Goal: Information Seeking & Learning: Learn about a topic

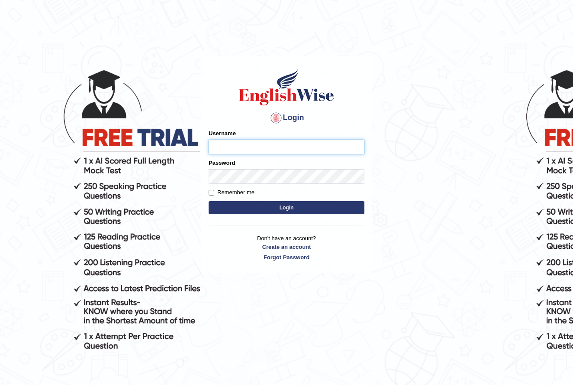
type input "KaewtaPumsuwan"
click at [270, 208] on button "Login" at bounding box center [287, 207] width 156 height 13
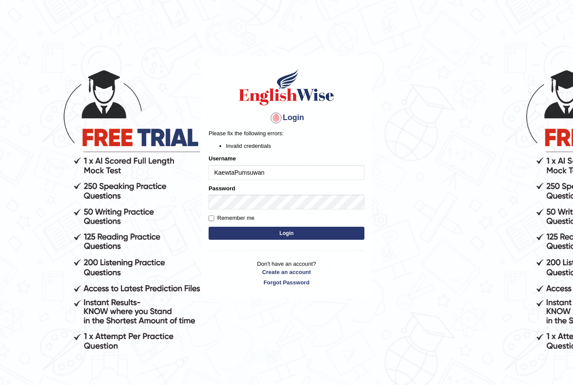
click at [385, 200] on body "Login Please fix the following errors: Invalid credentials Username KaewtaPumsu…" at bounding box center [286, 221] width 573 height 385
click at [263, 235] on button "Login" at bounding box center [287, 232] width 156 height 13
click at [247, 290] on div "Login Please fix the following errors: Invalid credentials Username KaewtaPumsu…" at bounding box center [286, 177] width 171 height 242
click at [212, 218] on input "Remember me" at bounding box center [212, 218] width 6 height 6
checkbox input "true"
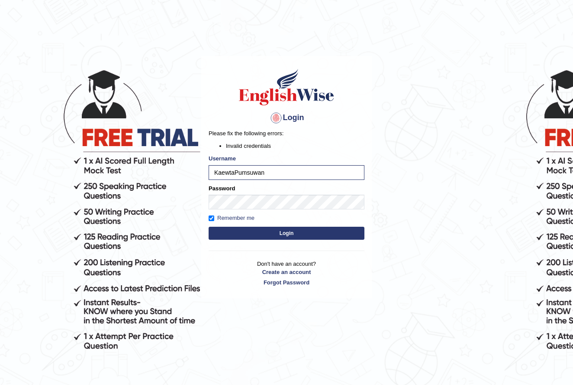
click at [265, 233] on button "Login" at bounding box center [287, 232] width 156 height 13
click at [401, 249] on body "Login Please fix the following errors: Invalid credentials Username KaewtaPumsu…" at bounding box center [286, 221] width 573 height 385
click at [315, 232] on button "Login" at bounding box center [287, 232] width 156 height 13
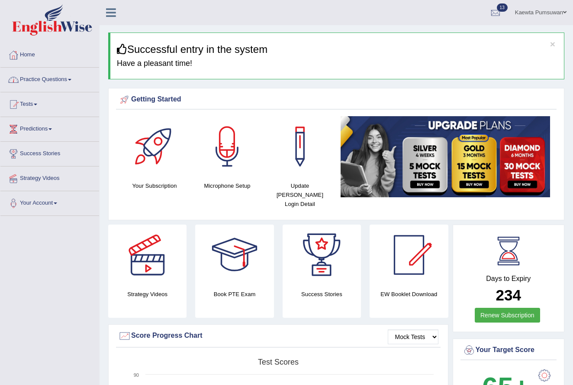
click at [71, 79] on span at bounding box center [69, 80] width 3 height 2
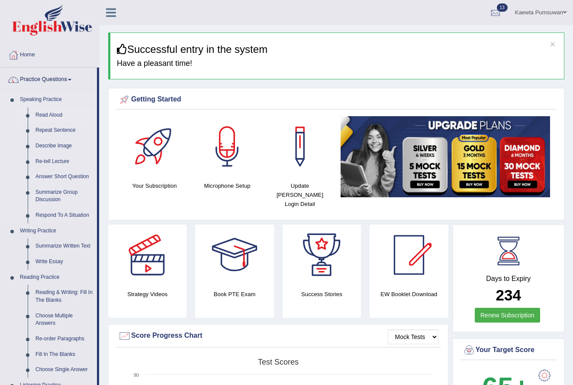
click at [49, 113] on link "Read Aloud" at bounding box center [64, 115] width 65 height 16
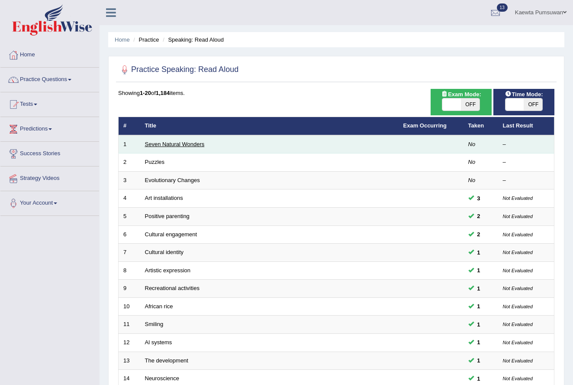
click at [178, 143] on link "Seven Natural Wonders" at bounding box center [175, 144] width 60 height 6
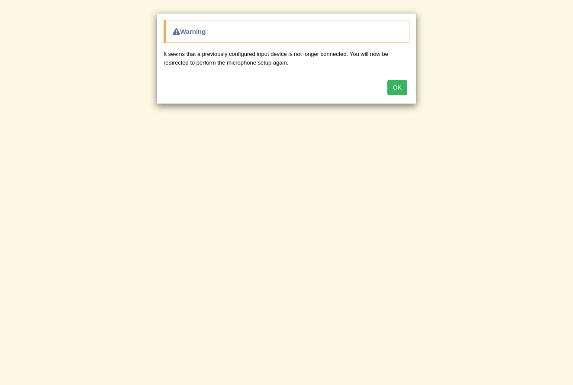
click at [395, 86] on button "OK" at bounding box center [398, 87] width 20 height 15
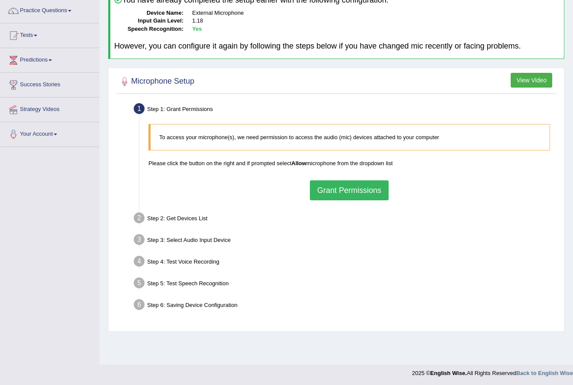
scroll to position [69, 0]
click at [345, 185] on button "Grant Permissions" at bounding box center [349, 190] width 79 height 20
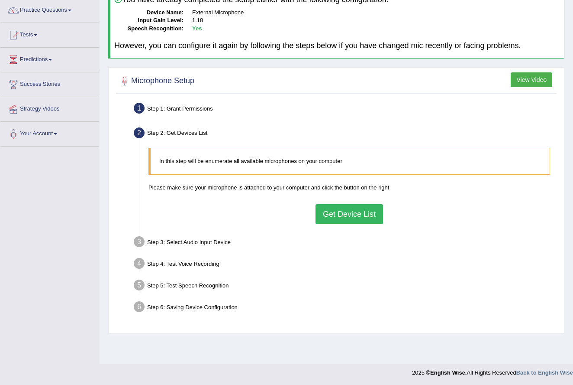
click at [346, 214] on button "Get Device List" at bounding box center [350, 214] width 68 height 20
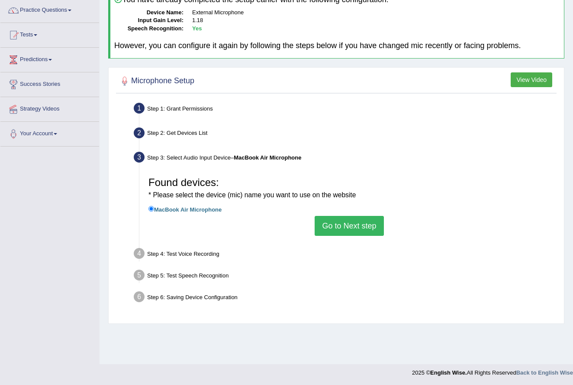
click at [352, 223] on button "Go to Next step" at bounding box center [349, 226] width 69 height 20
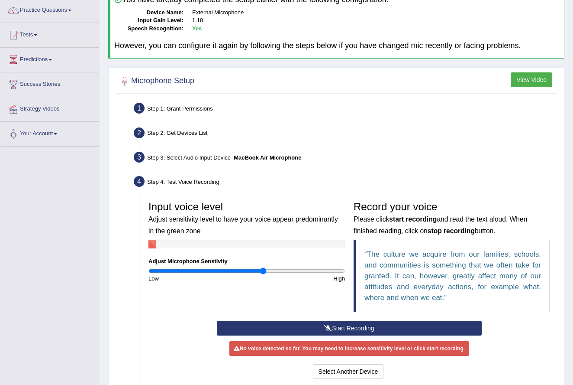
click at [349, 326] on button "Start Recording" at bounding box center [349, 327] width 265 height 15
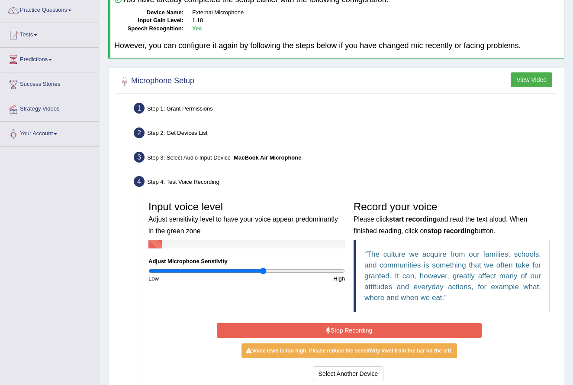
click at [348, 326] on button "Stop Recording" at bounding box center [349, 330] width 265 height 15
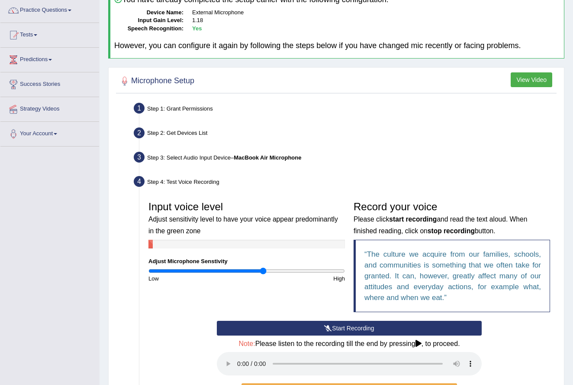
click at [237, 357] on audio at bounding box center [349, 363] width 265 height 23
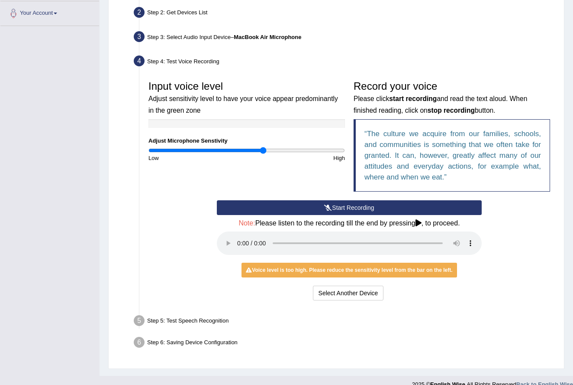
scroll to position [189, 0]
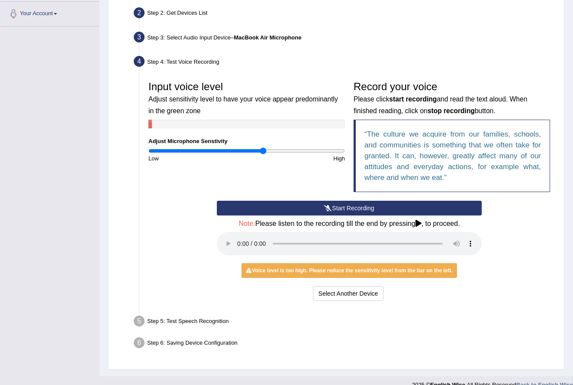
click at [339, 205] on button "Start Recording" at bounding box center [349, 207] width 265 height 15
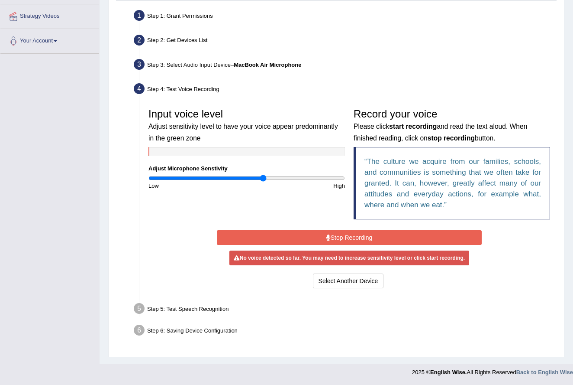
scroll to position [160, 0]
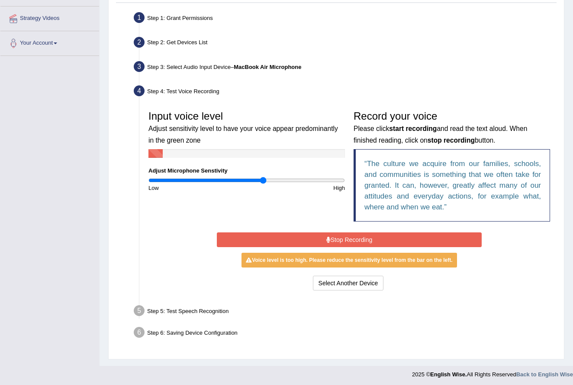
click at [353, 233] on button "Stop Recording" at bounding box center [349, 239] width 265 height 15
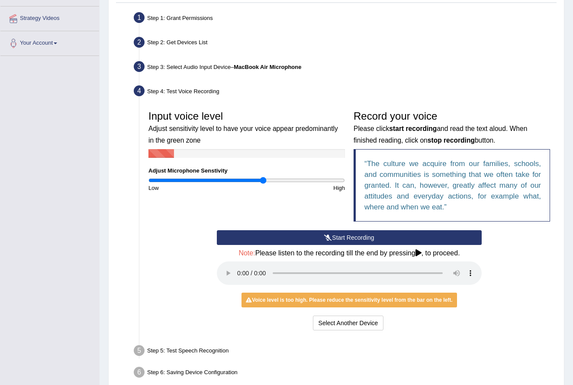
click at [239, 266] on audio at bounding box center [349, 272] width 265 height 23
click at [315, 234] on button "Start Recording" at bounding box center [349, 237] width 265 height 15
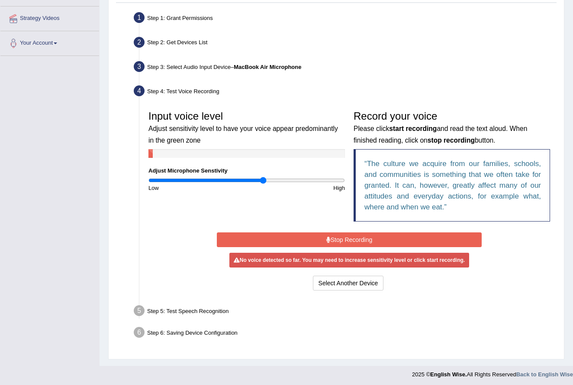
click at [315, 234] on button "Stop Recording" at bounding box center [349, 239] width 265 height 15
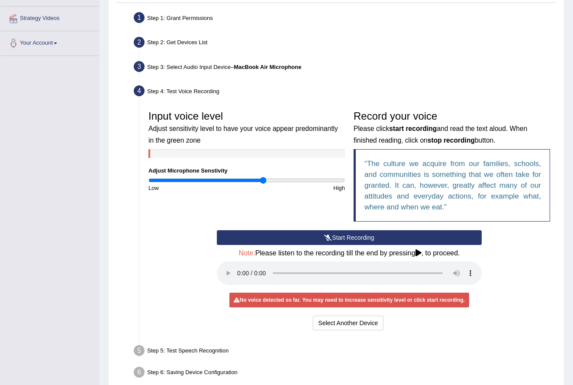
click at [315, 234] on button "Start Recording" at bounding box center [349, 237] width 265 height 15
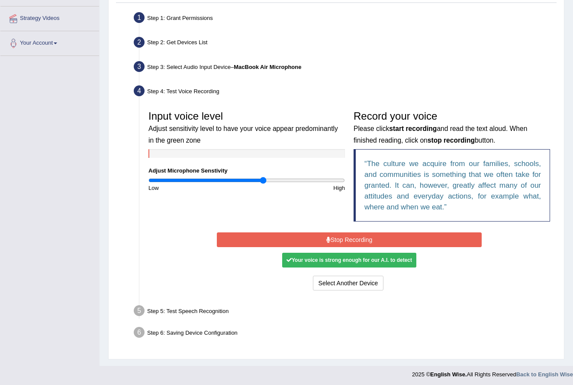
click at [350, 236] on button "Stop Recording" at bounding box center [349, 239] width 265 height 15
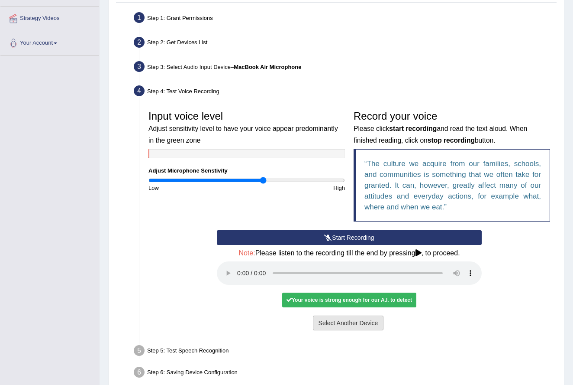
click at [372, 315] on button "Select Another Device" at bounding box center [348, 322] width 71 height 15
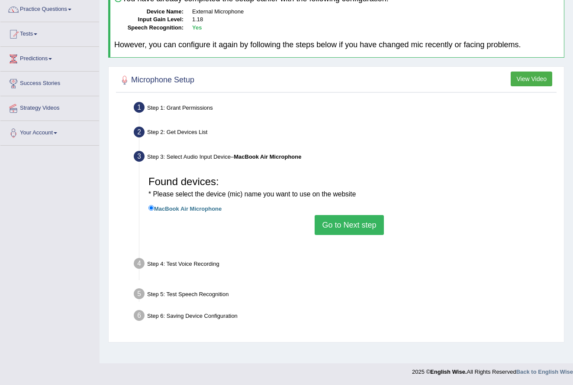
scroll to position [70, 0]
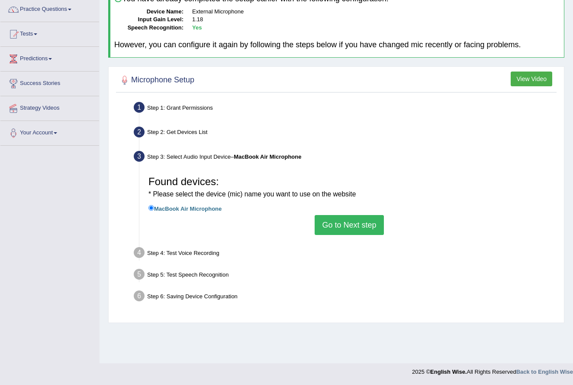
click at [367, 219] on button "Go to Next step" at bounding box center [349, 225] width 69 height 20
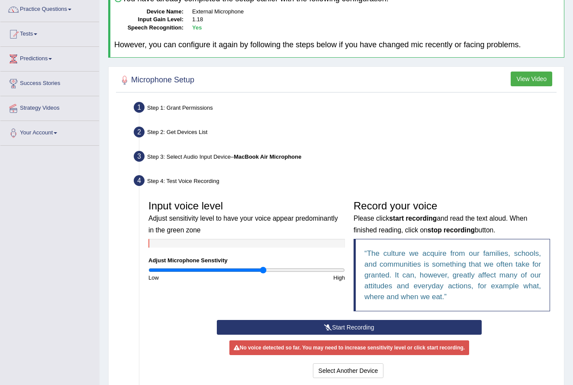
click at [345, 323] on button "Start Recording" at bounding box center [349, 327] width 265 height 15
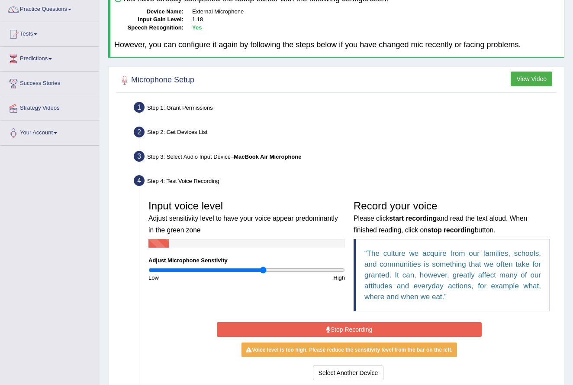
click at [335, 326] on button "Stop Recording" at bounding box center [349, 329] width 265 height 15
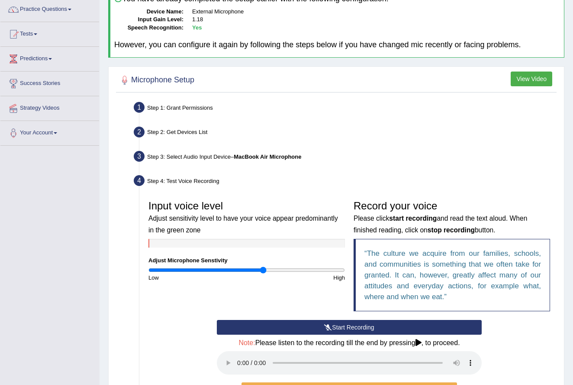
click at [239, 355] on audio at bounding box center [349, 362] width 265 height 23
click at [515, 342] on div "Start Recording Stop Recording Note: Please listen to the recording till the en…" at bounding box center [349, 371] width 410 height 102
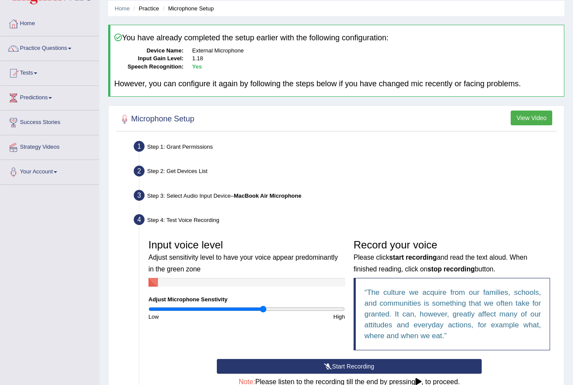
scroll to position [52, 0]
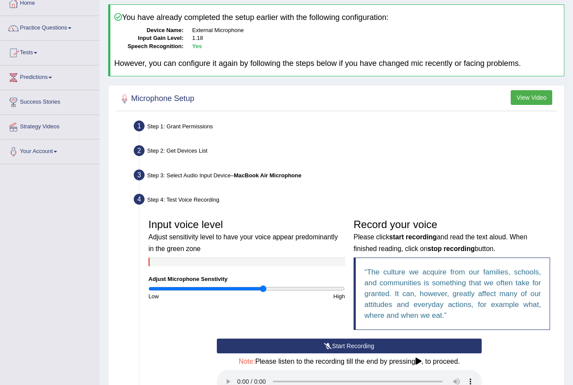
click at [28, 3] on link "Home" at bounding box center [49, 2] width 99 height 22
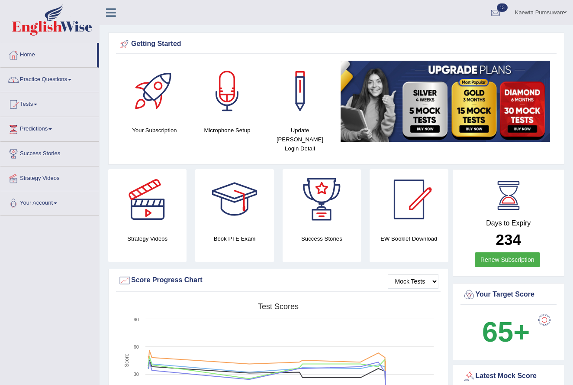
click at [41, 80] on link "Practice Questions" at bounding box center [49, 79] width 99 height 22
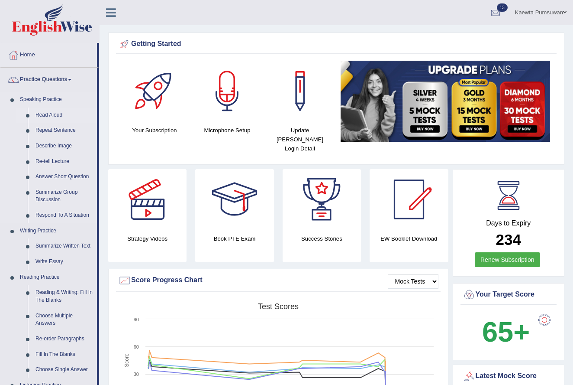
click at [48, 114] on link "Read Aloud" at bounding box center [64, 115] width 65 height 16
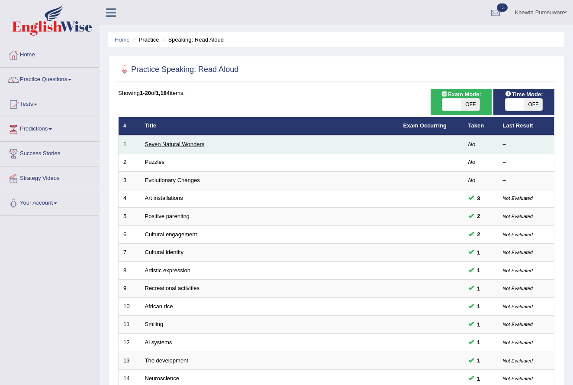
click at [170, 142] on link "Seven Natural Wonders" at bounding box center [175, 144] width 60 height 6
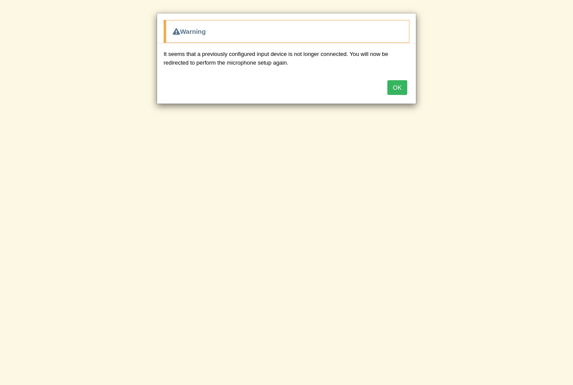
click at [397, 92] on button "OK" at bounding box center [398, 87] width 20 height 15
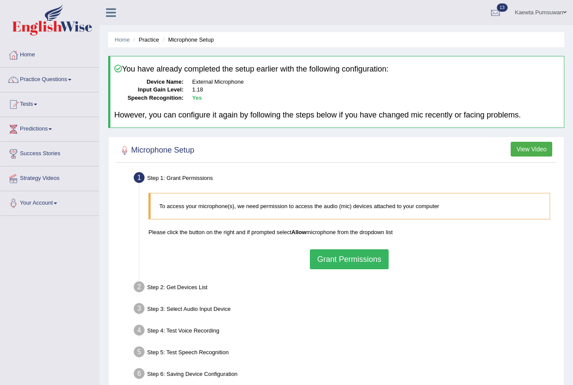
click at [342, 255] on button "Grant Permissions" at bounding box center [349, 259] width 79 height 20
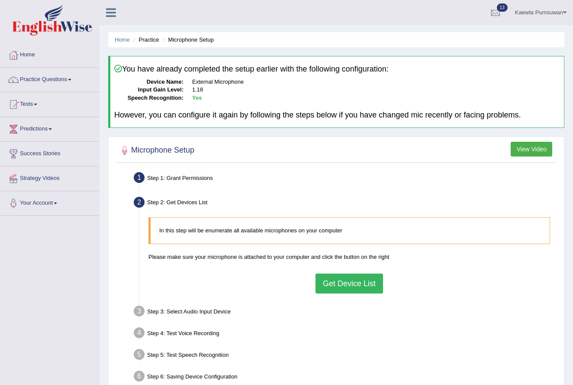
click at [339, 283] on button "Get Device List" at bounding box center [350, 283] width 68 height 20
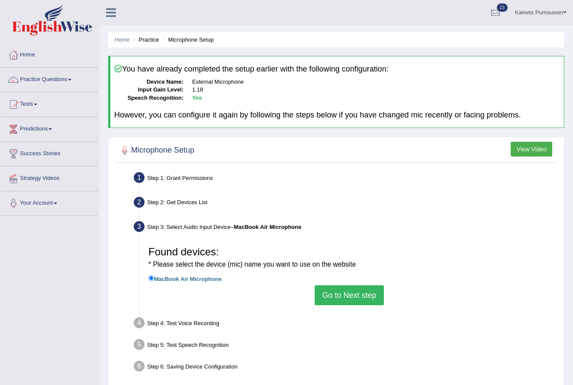
click at [338, 293] on button "Go to Next step" at bounding box center [349, 295] width 69 height 20
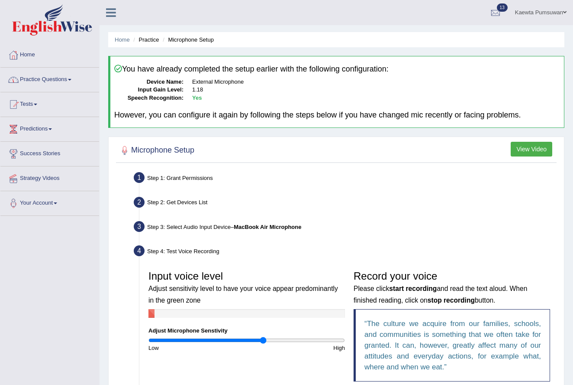
click at [74, 77] on link "Practice Questions" at bounding box center [49, 79] width 99 height 22
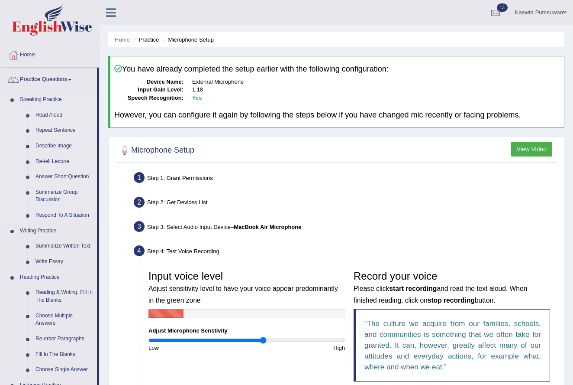
click at [60, 127] on link "Repeat Sentence" at bounding box center [64, 131] width 65 height 16
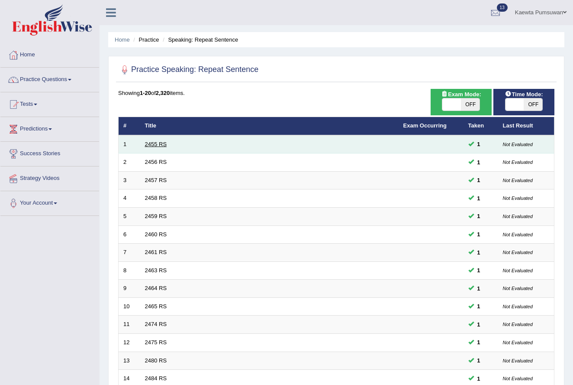
click at [155, 143] on link "2455 RS" at bounding box center [156, 144] width 22 height 6
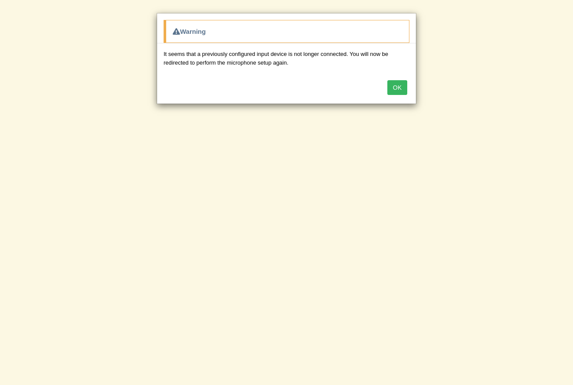
click at [401, 90] on button "OK" at bounding box center [398, 87] width 20 height 15
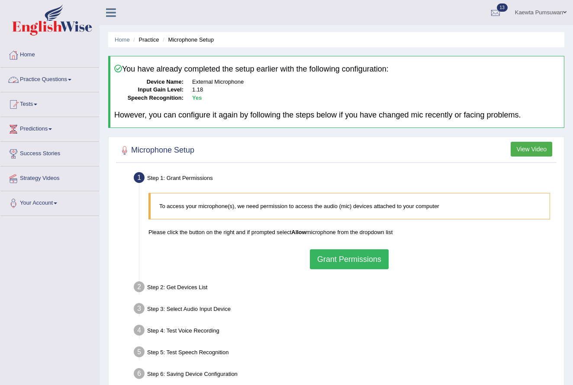
click at [71, 79] on span at bounding box center [69, 80] width 3 height 2
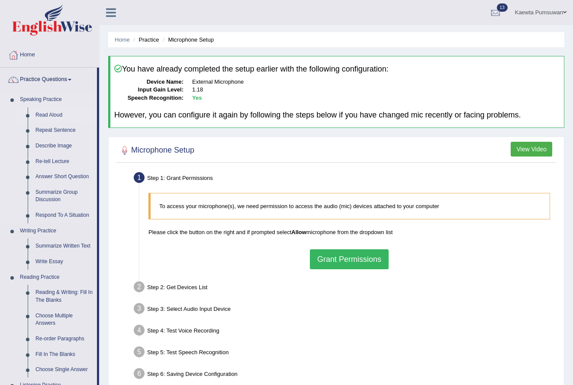
click at [57, 113] on link "Read Aloud" at bounding box center [64, 115] width 65 height 16
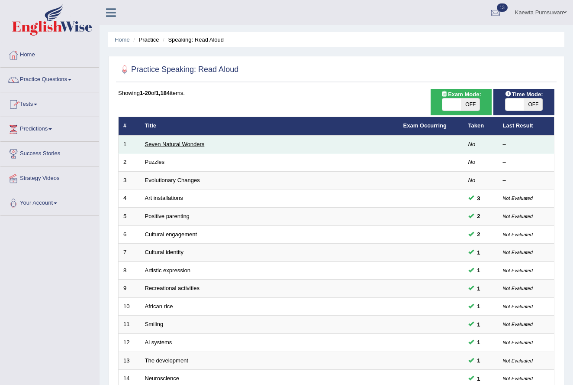
click at [159, 141] on link "Seven Natural Wonders" at bounding box center [175, 144] width 60 height 6
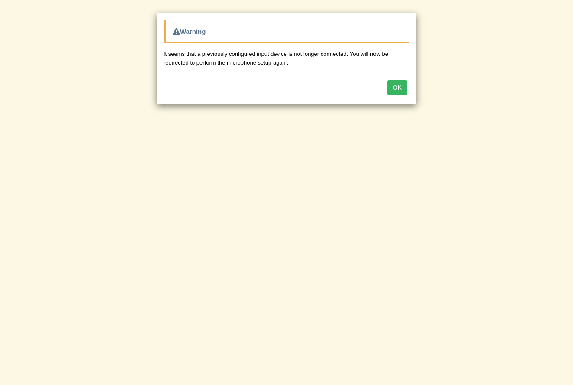
click at [395, 86] on button "OK" at bounding box center [398, 87] width 20 height 15
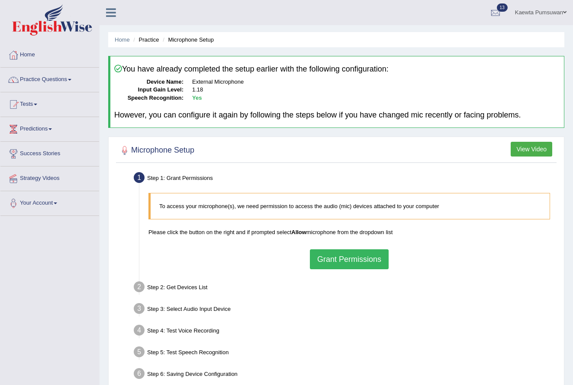
click at [351, 259] on button "Grant Permissions" at bounding box center [349, 259] width 79 height 20
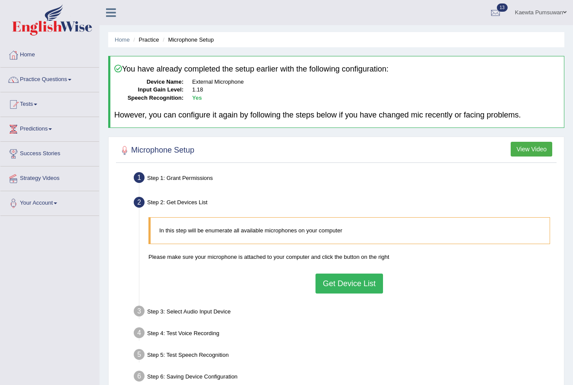
click at [361, 282] on button "Get Device List" at bounding box center [350, 283] width 68 height 20
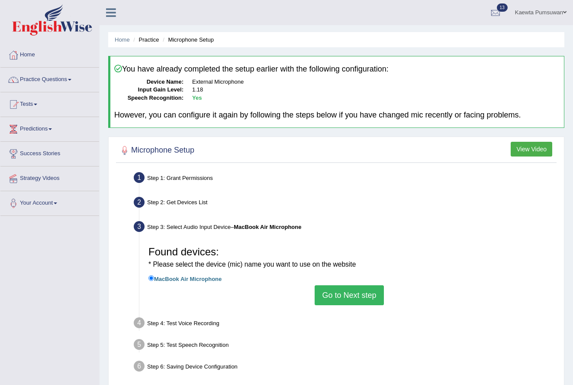
click at [359, 293] on button "Go to Next step" at bounding box center [349, 295] width 69 height 20
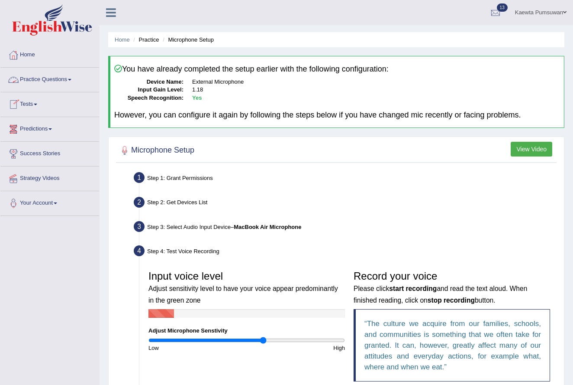
click at [76, 77] on link "Practice Questions" at bounding box center [49, 79] width 99 height 22
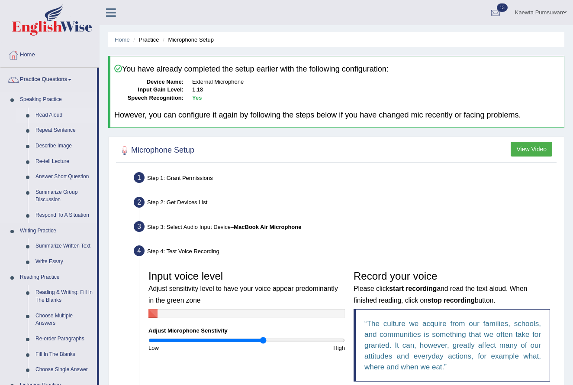
click at [50, 113] on link "Read Aloud" at bounding box center [64, 115] width 65 height 16
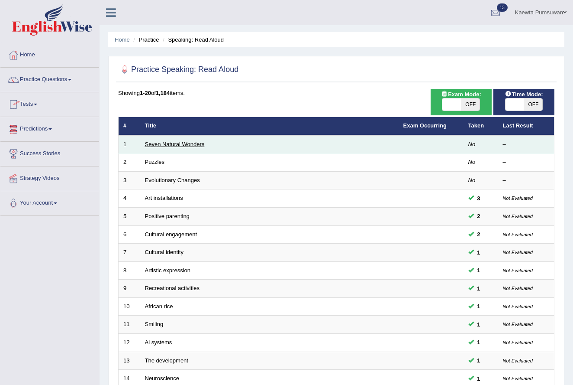
click at [164, 143] on link "Seven Natural Wonders" at bounding box center [175, 144] width 60 height 6
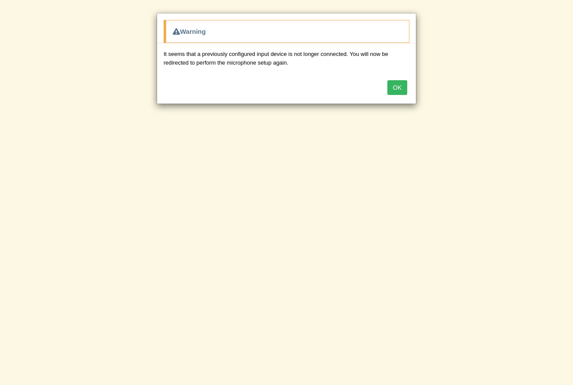
click at [398, 87] on button "OK" at bounding box center [398, 87] width 20 height 15
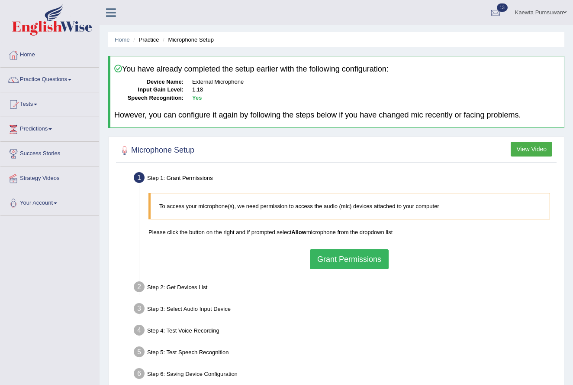
click at [372, 259] on button "Grant Permissions" at bounding box center [349, 259] width 79 height 20
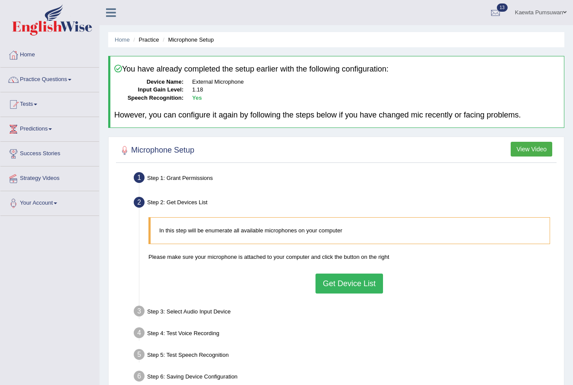
click at [361, 283] on button "Get Device List" at bounding box center [350, 283] width 68 height 20
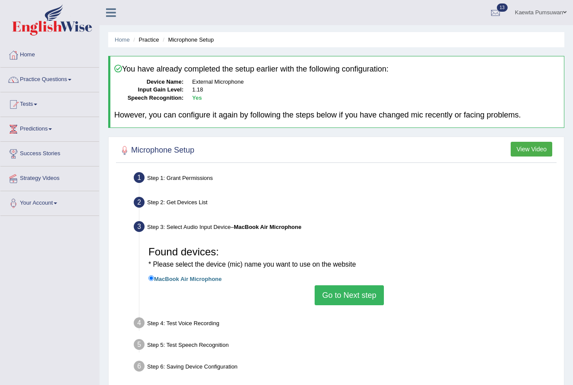
click at [360, 288] on button "Go to Next step" at bounding box center [349, 295] width 69 height 20
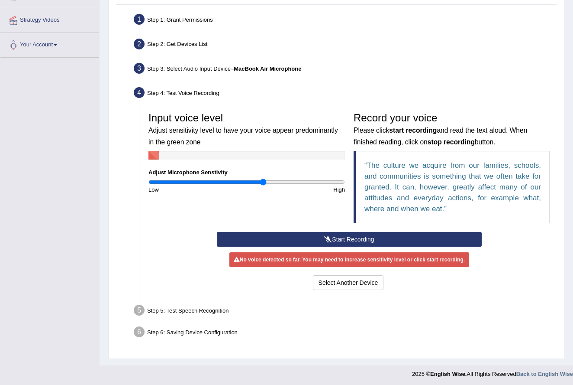
scroll to position [158, 0]
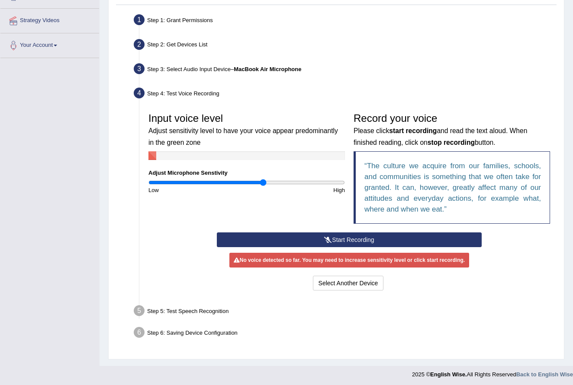
click at [344, 238] on button "Start Recording" at bounding box center [349, 239] width 265 height 15
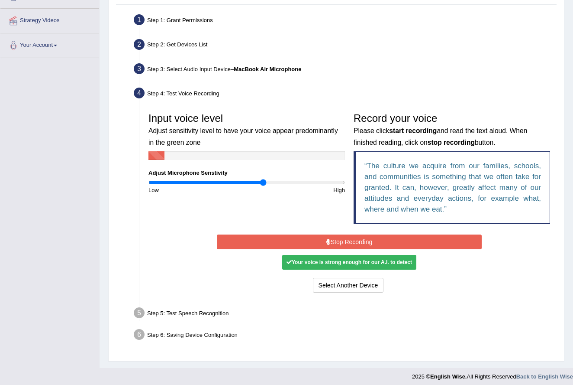
click at [359, 238] on button "Stop Recording" at bounding box center [349, 241] width 265 height 15
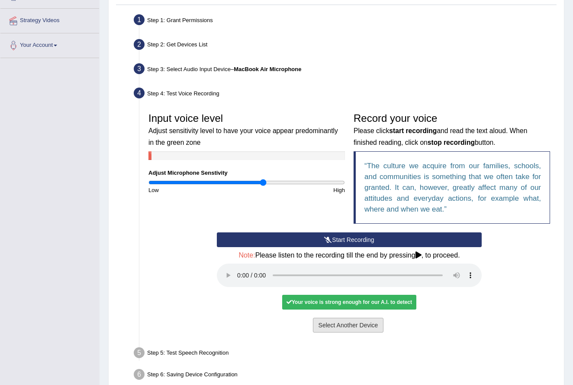
click at [360, 317] on button "Select Another Device" at bounding box center [348, 324] width 71 height 15
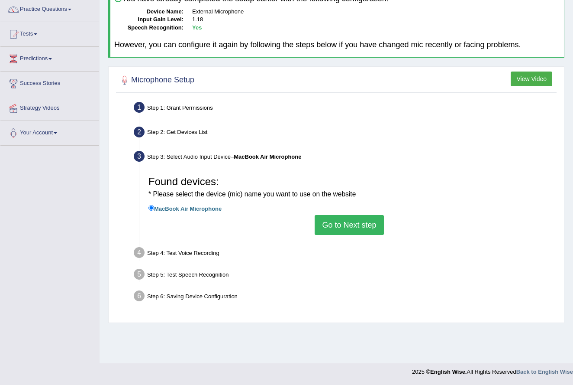
scroll to position [70, 0]
click at [347, 216] on button "Go to Next step" at bounding box center [349, 225] width 69 height 20
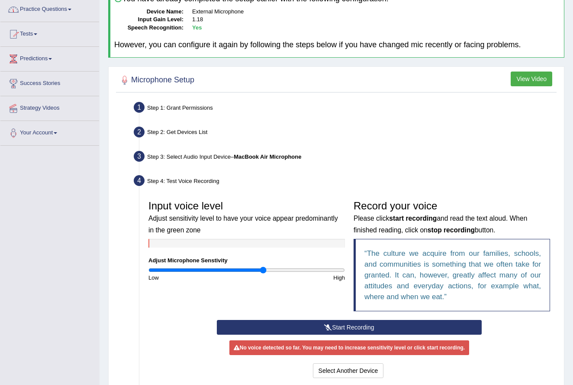
click at [71, 9] on span at bounding box center [69, 10] width 3 height 2
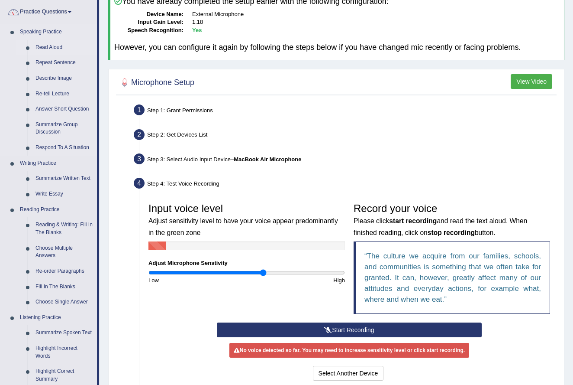
click at [49, 45] on link "Read Aloud" at bounding box center [64, 48] width 65 height 16
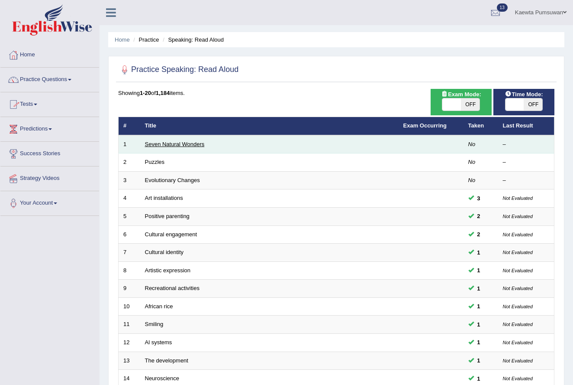
click at [169, 142] on link "Seven Natural Wonders" at bounding box center [175, 144] width 60 height 6
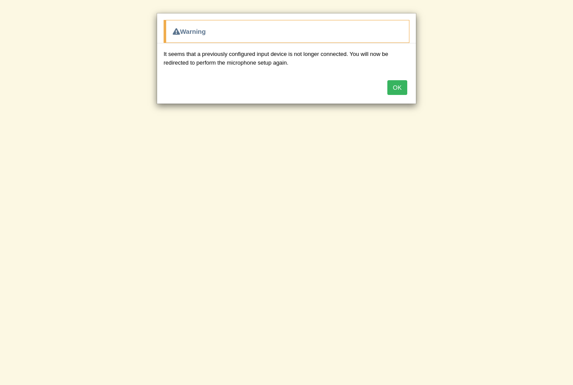
click at [398, 87] on button "OK" at bounding box center [398, 87] width 20 height 15
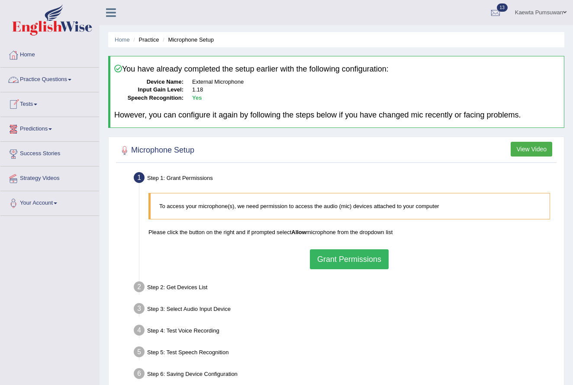
click at [71, 80] on span at bounding box center [69, 80] width 3 height 2
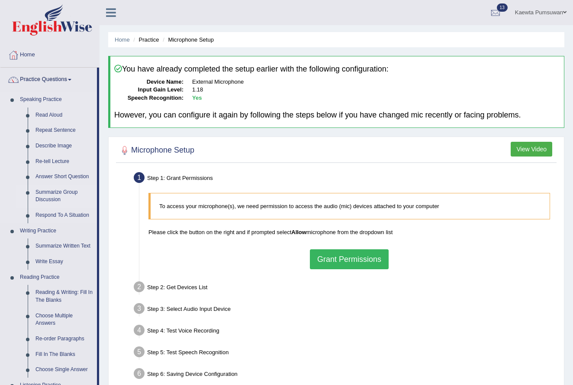
click at [50, 192] on link "Summarize Group Discussion" at bounding box center [64, 195] width 65 height 23
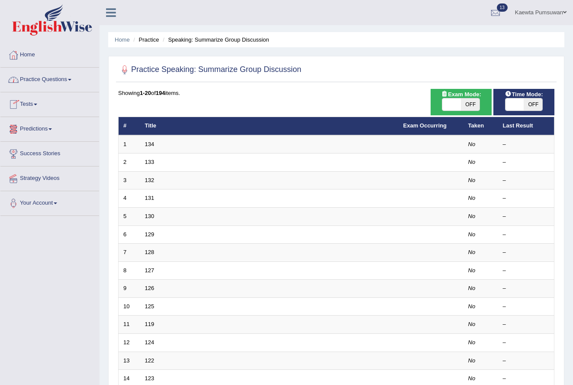
click at [30, 53] on link "Home" at bounding box center [49, 54] width 99 height 22
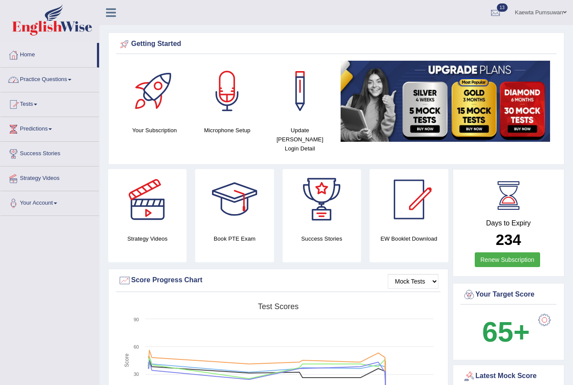
click at [71, 80] on span at bounding box center [69, 80] width 3 height 2
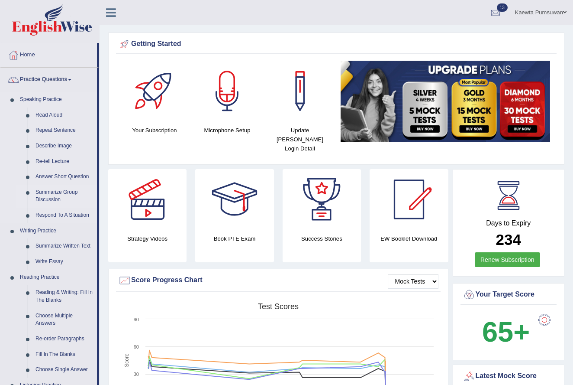
scroll to position [1, 0]
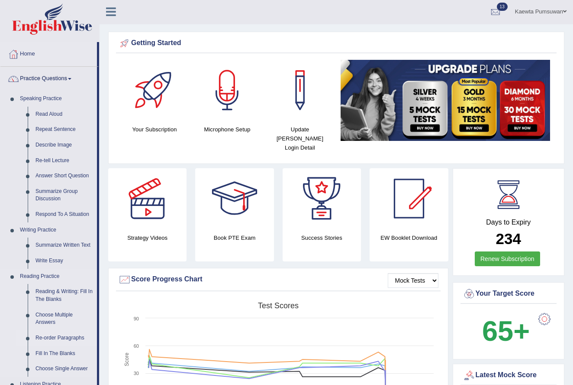
click at [73, 333] on link "Re-order Paragraphs" at bounding box center [64, 338] width 65 height 16
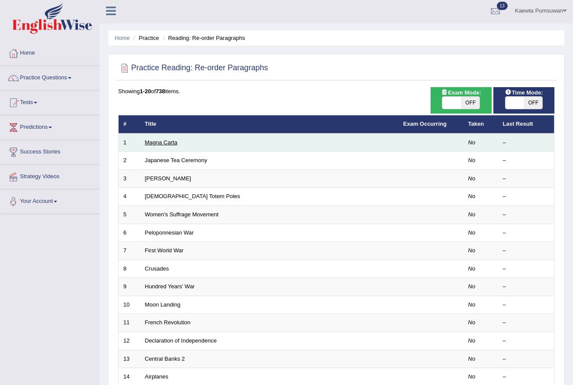
scroll to position [3, 0]
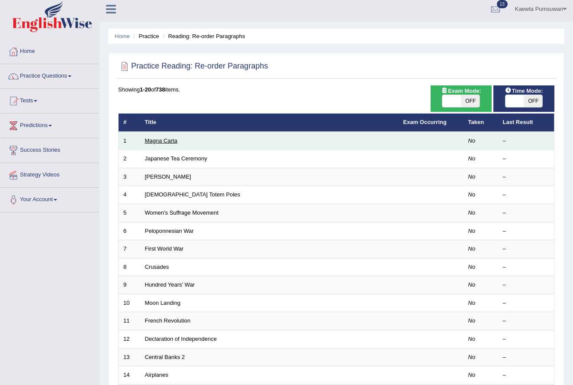
click at [168, 140] on link "Magna Carta" at bounding box center [161, 140] width 32 height 6
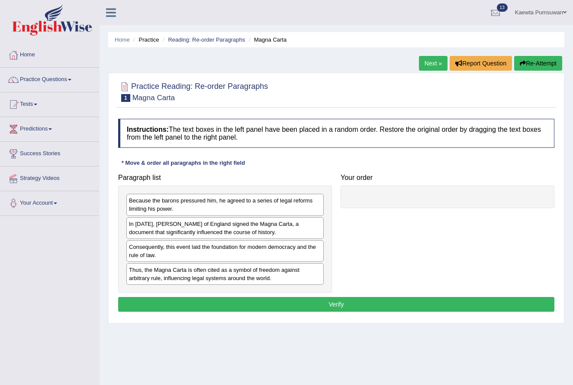
scroll to position [3, 0]
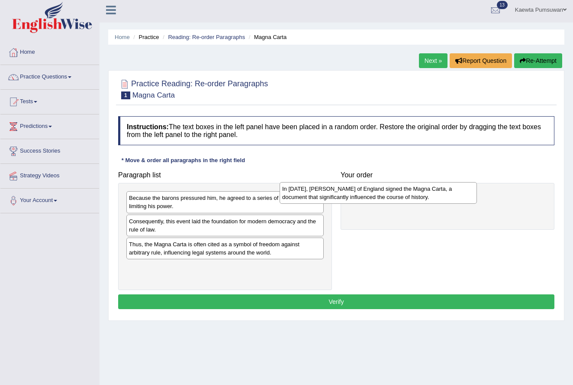
drag, startPoint x: 172, startPoint y: 225, endPoint x: 326, endPoint y: 192, distance: 156.7
click at [326, 192] on div "In 1215, King John of England signed the Magna Carta, a document that significa…" at bounding box center [378, 193] width 197 height 22
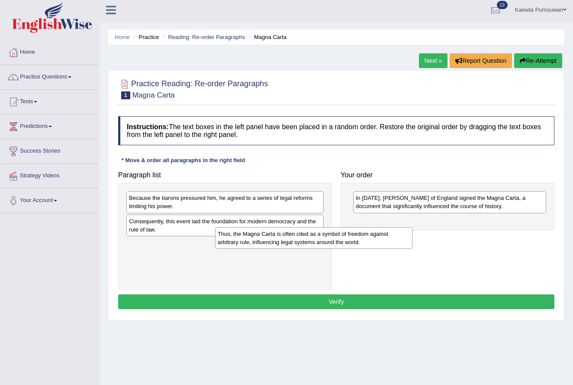
drag, startPoint x: 237, startPoint y: 251, endPoint x: 326, endPoint y: 241, distance: 89.3
click at [326, 241] on div "Thus, the Magna Carta is often cited as a symbol of freedom against arbitrary r…" at bounding box center [313, 238] width 197 height 22
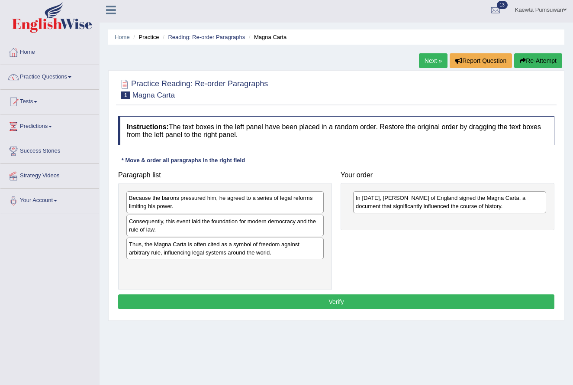
scroll to position [2, 0]
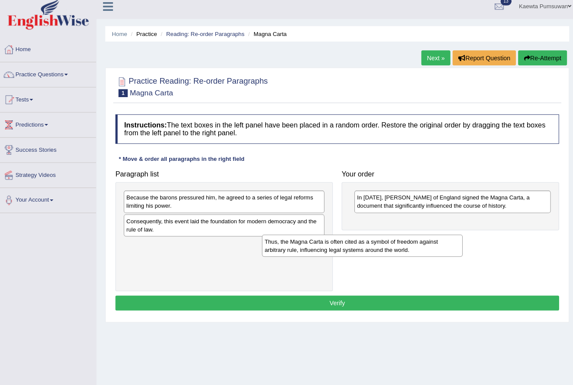
drag, startPoint x: 199, startPoint y: 242, endPoint x: 336, endPoint y: 235, distance: 137.0
click at [336, 235] on div "Thus, the Magna Carta is often cited as a symbol of freedom against arbitrary r…" at bounding box center [360, 246] width 197 height 22
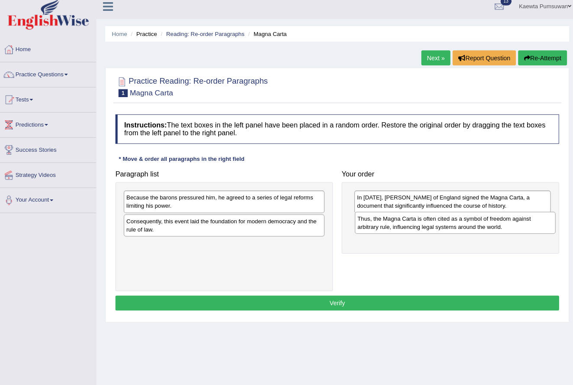
drag, startPoint x: 134, startPoint y: 240, endPoint x: 361, endPoint y: 215, distance: 228.3
click at [361, 215] on div "Thus, the Magna Carta is often cited as a symbol of freedom against arbitrary r…" at bounding box center [452, 223] width 197 height 22
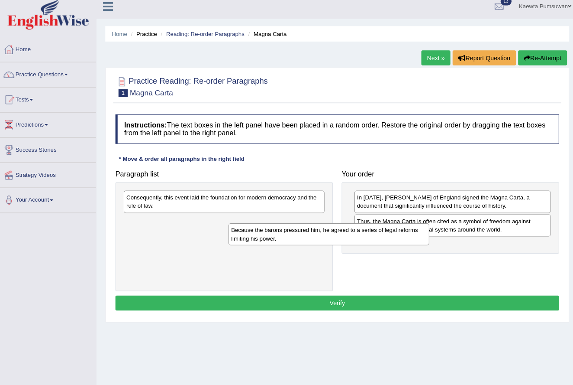
drag, startPoint x: 188, startPoint y: 199, endPoint x: 291, endPoint y: 231, distance: 107.8
click at [291, 231] on div "Because the barons pressured him, he agreed to a series of legal reforms limiti…" at bounding box center [327, 234] width 197 height 22
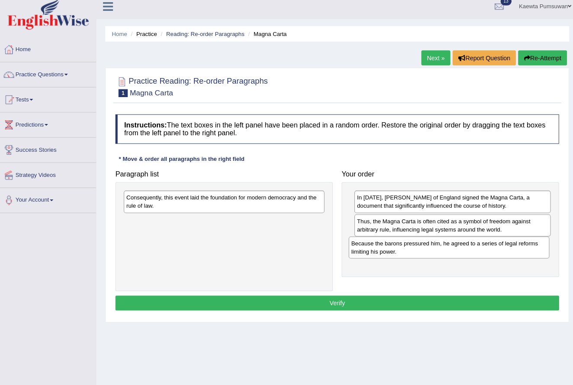
drag, startPoint x: 265, startPoint y: 223, endPoint x: 486, endPoint y: 245, distance: 222.3
click at [486, 245] on div "Because the barons pressured him, he agreed to a series of legal reforms limiti…" at bounding box center [446, 247] width 197 height 22
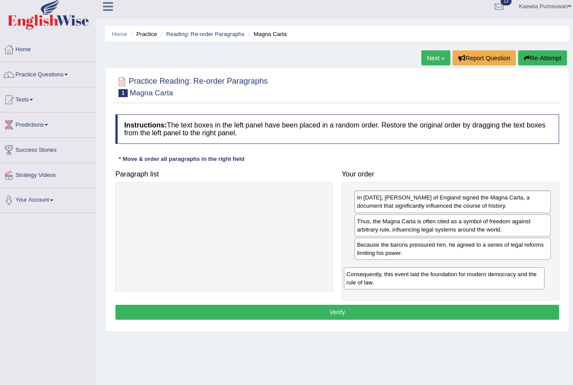
drag, startPoint x: 236, startPoint y: 198, endPoint x: 453, endPoint y: 274, distance: 229.6
click at [453, 274] on div "Consequently, this event laid the foundation for modern democracy and the rule …" at bounding box center [441, 278] width 197 height 22
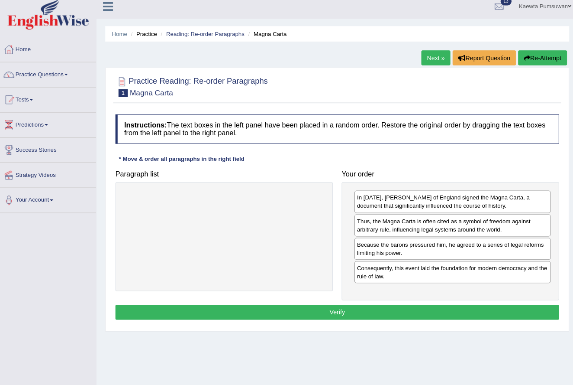
click at [374, 306] on button "Verify" at bounding box center [336, 311] width 436 height 15
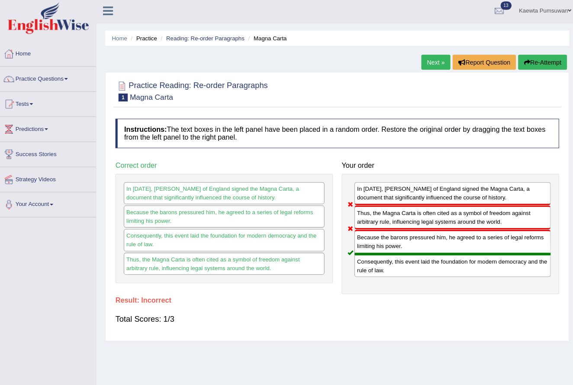
click at [422, 60] on link "Next »" at bounding box center [433, 61] width 29 height 15
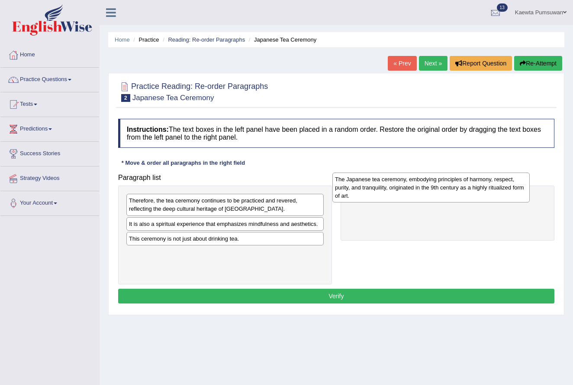
drag, startPoint x: 208, startPoint y: 228, endPoint x: 414, endPoint y: 184, distance: 210.8
click at [414, 184] on div "The Japanese tea ceremony, embodying principles of harmony, respect, purity, an…" at bounding box center [431, 187] width 197 height 30
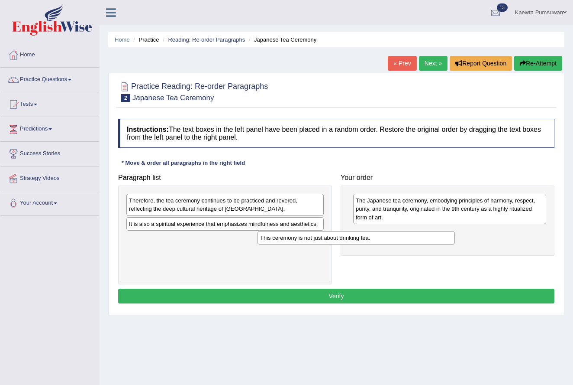
drag, startPoint x: 166, startPoint y: 242, endPoint x: 297, endPoint y: 242, distance: 131.2
click at [297, 242] on div "This ceremony is not just about drinking tea." at bounding box center [356, 237] width 197 height 13
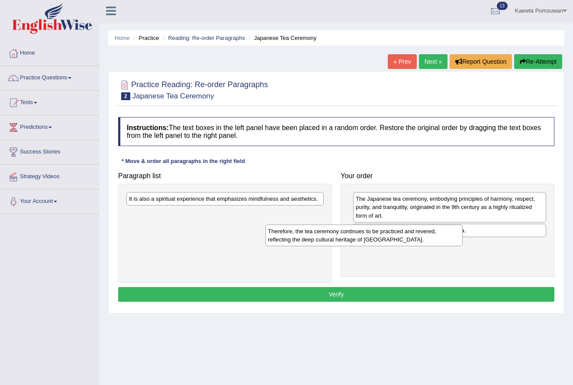
drag, startPoint x: 168, startPoint y: 203, endPoint x: 307, endPoint y: 235, distance: 142.6
click at [307, 235] on div "Therefore, the tea ceremony continues to be practiced and revered, reflecting t…" at bounding box center [363, 235] width 197 height 22
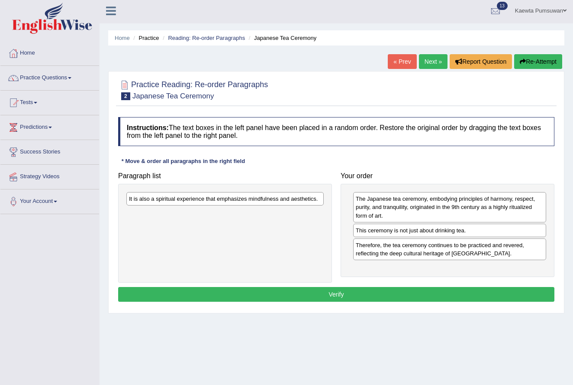
click at [252, 256] on div "It is also a spiritual experience that emphasizes mindfulness and aesthetics." at bounding box center [225, 233] width 214 height 99
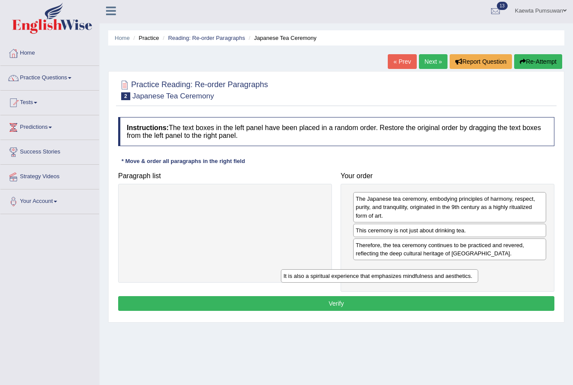
drag, startPoint x: 214, startPoint y: 199, endPoint x: 369, endPoint y: 276, distance: 172.7
click at [369, 276] on div "It is also a spiritual experience that emphasizes mindfulness and aesthetics." at bounding box center [379, 275] width 197 height 13
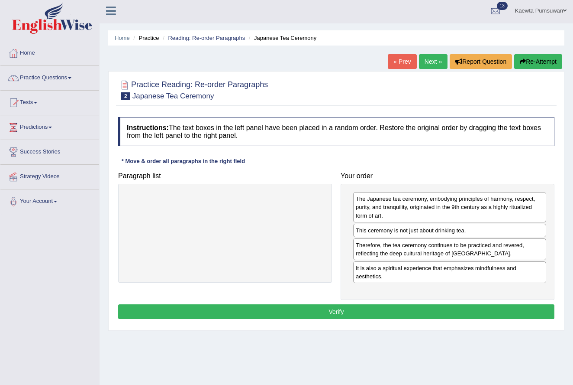
click at [267, 312] on button "Verify" at bounding box center [336, 311] width 436 height 15
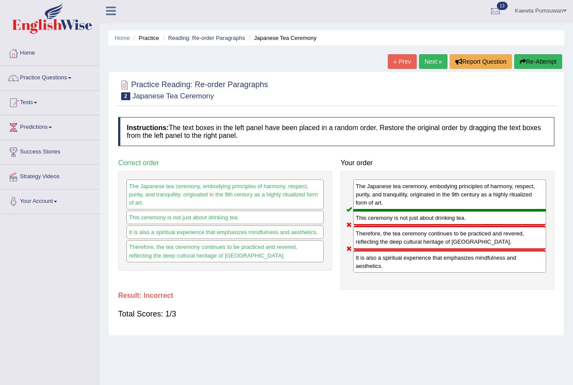
click at [427, 58] on link "Next »" at bounding box center [433, 61] width 29 height 15
